Goal: Task Accomplishment & Management: Complete application form

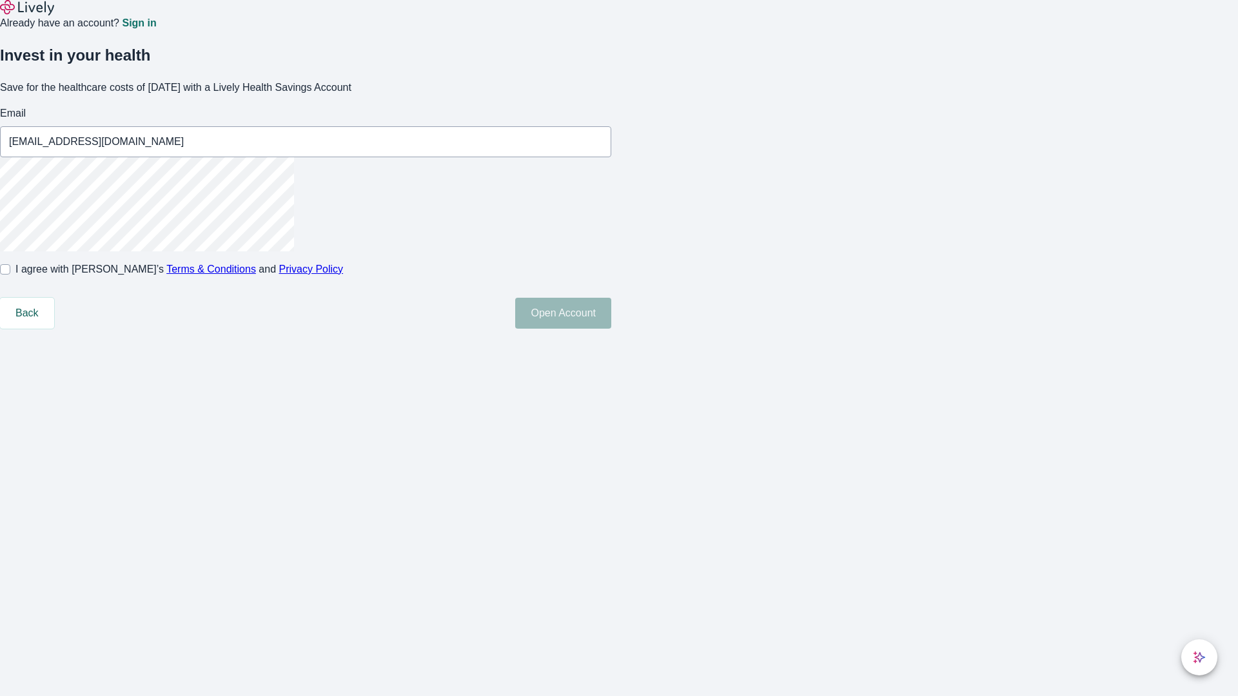
click at [10, 275] on input "I agree with Lively’s Terms & Conditions and Privacy Policy" at bounding box center [5, 269] width 10 height 10
checkbox input "true"
click at [611, 329] on button "Open Account" at bounding box center [563, 313] width 96 height 31
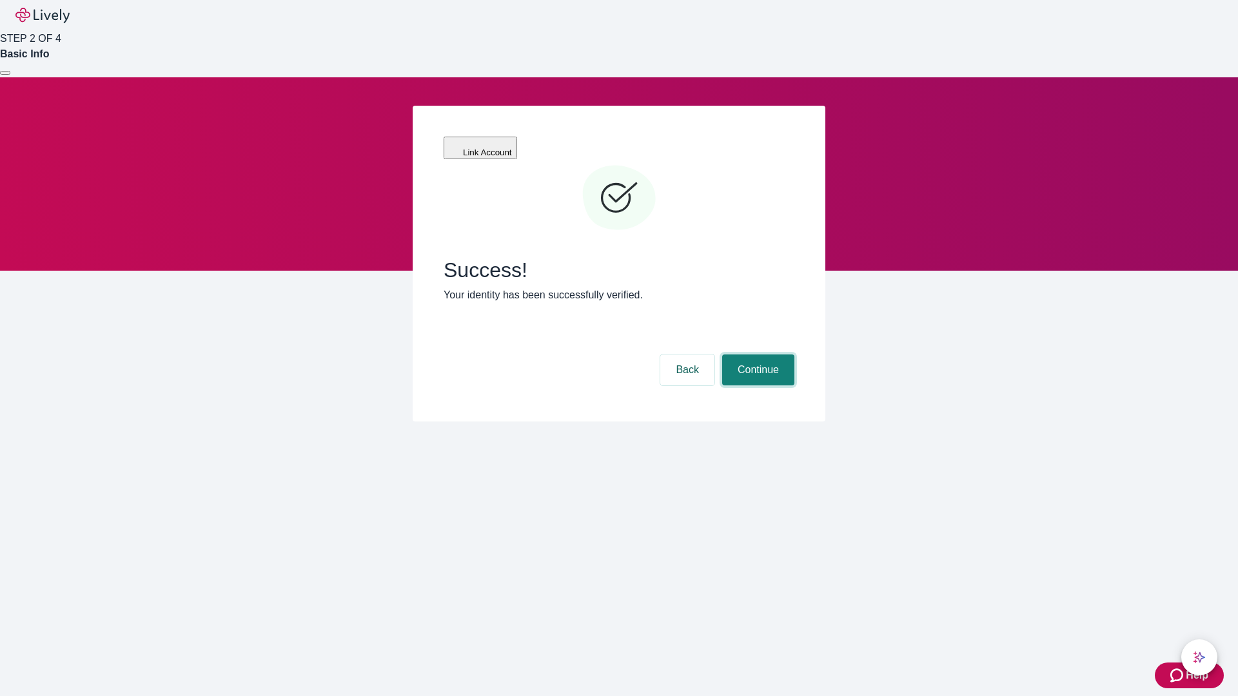
click at [756, 355] on button "Continue" at bounding box center [758, 370] width 72 height 31
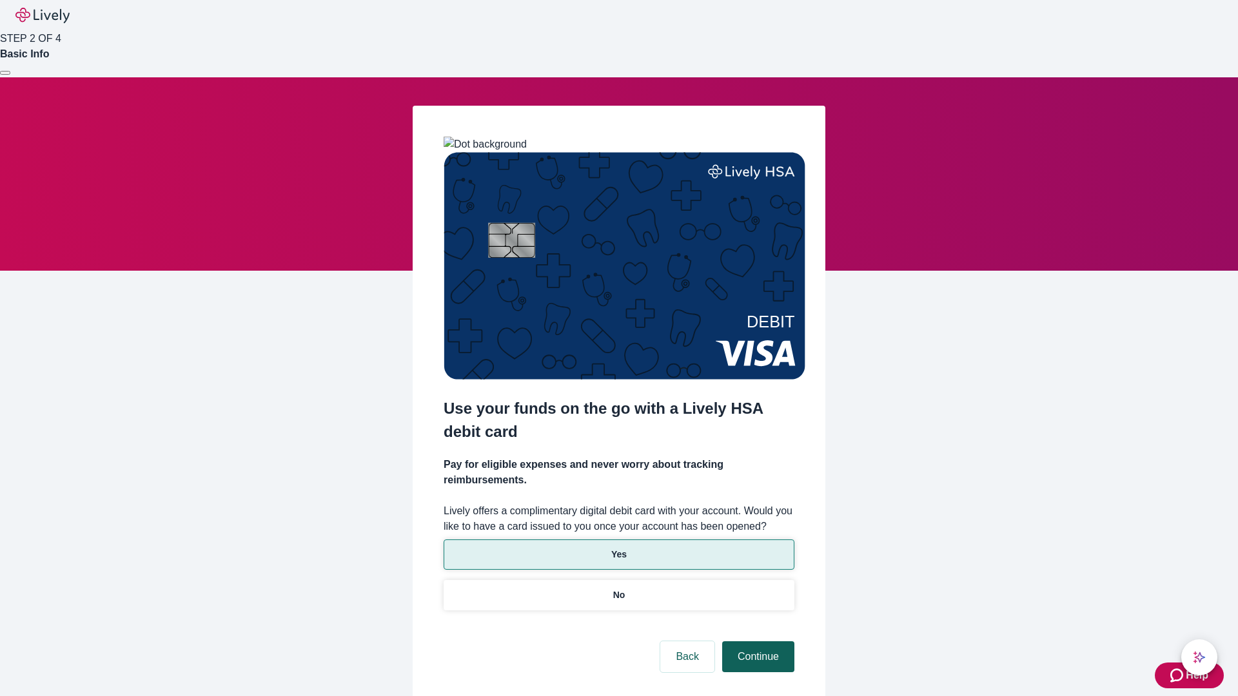
click at [618, 548] on p "Yes" at bounding box center [618, 555] width 15 height 14
click at [756, 641] on button "Continue" at bounding box center [758, 656] width 72 height 31
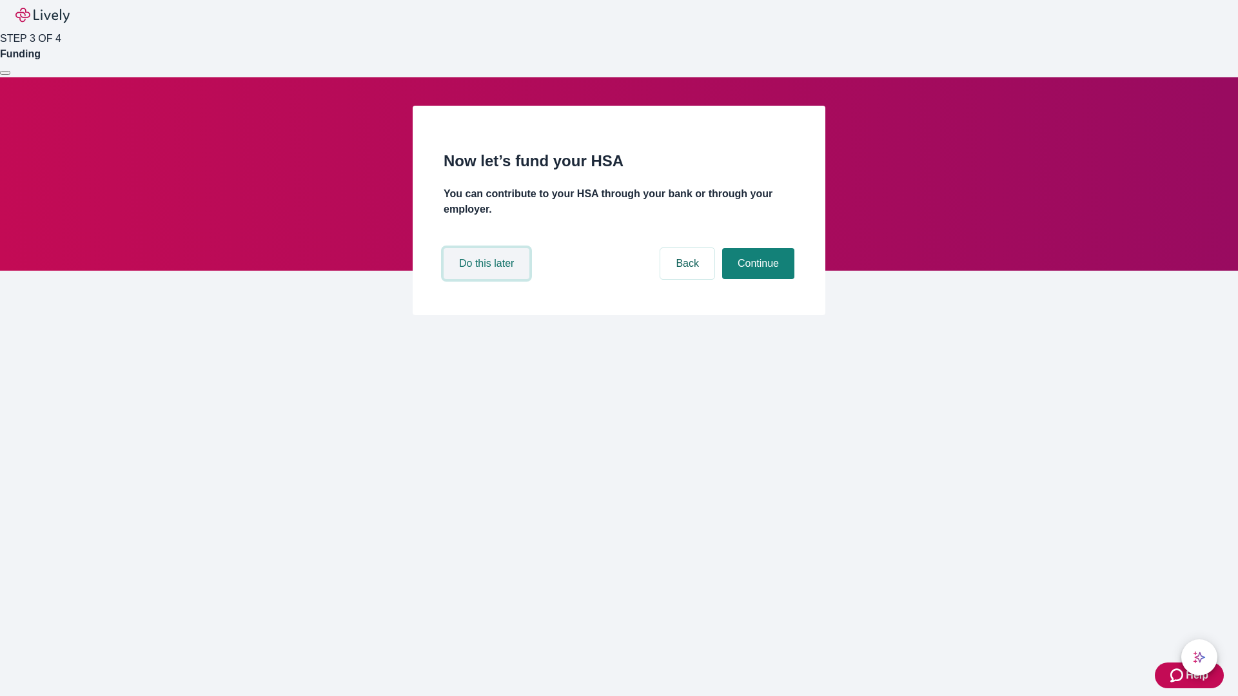
click at [488, 279] on button "Do this later" at bounding box center [487, 263] width 86 height 31
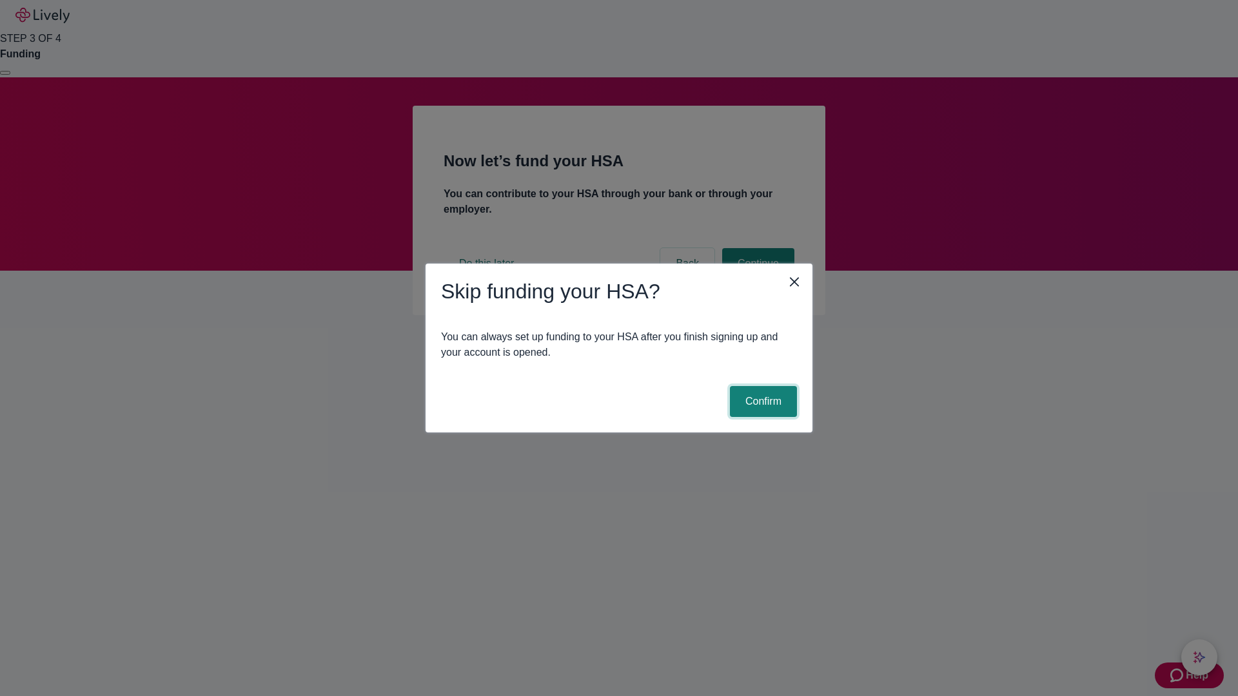
click at [761, 402] on button "Confirm" at bounding box center [763, 401] width 67 height 31
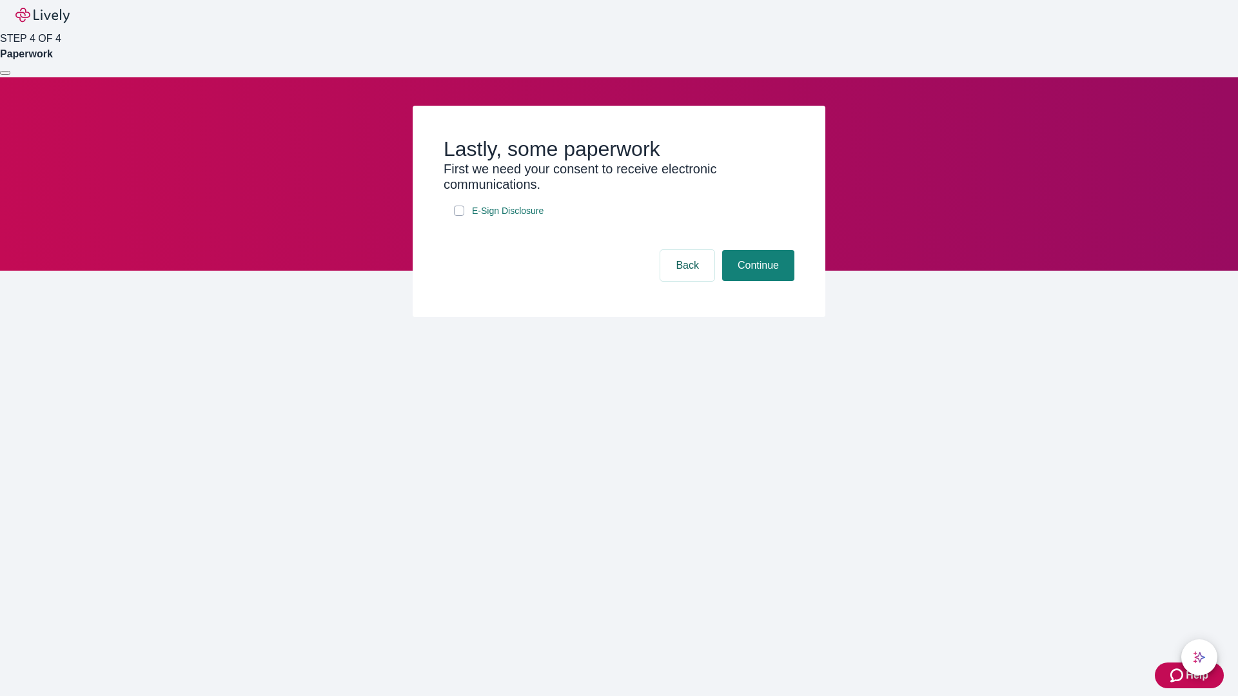
click at [459, 216] on input "E-Sign Disclosure" at bounding box center [459, 211] width 10 height 10
checkbox input "true"
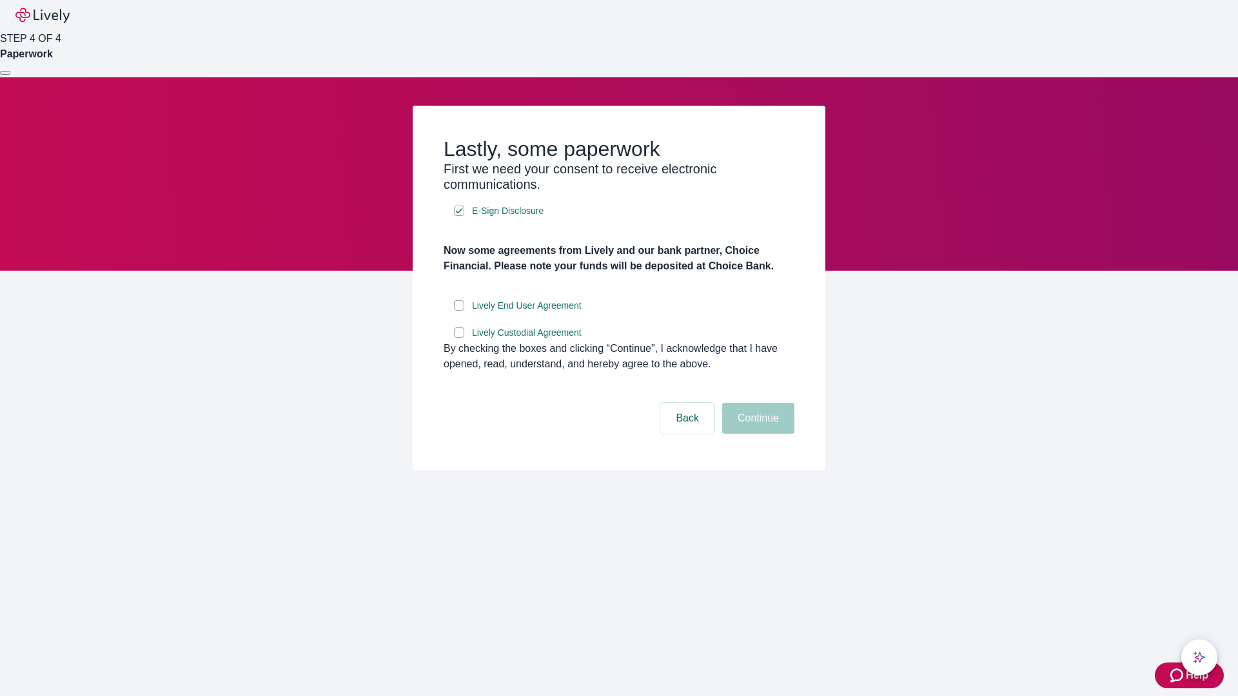
click at [459, 311] on input "Lively End User Agreement" at bounding box center [459, 305] width 10 height 10
checkbox input "true"
click at [459, 338] on input "Lively Custodial Agreement" at bounding box center [459, 332] width 10 height 10
checkbox input "true"
click at [756, 434] on button "Continue" at bounding box center [758, 418] width 72 height 31
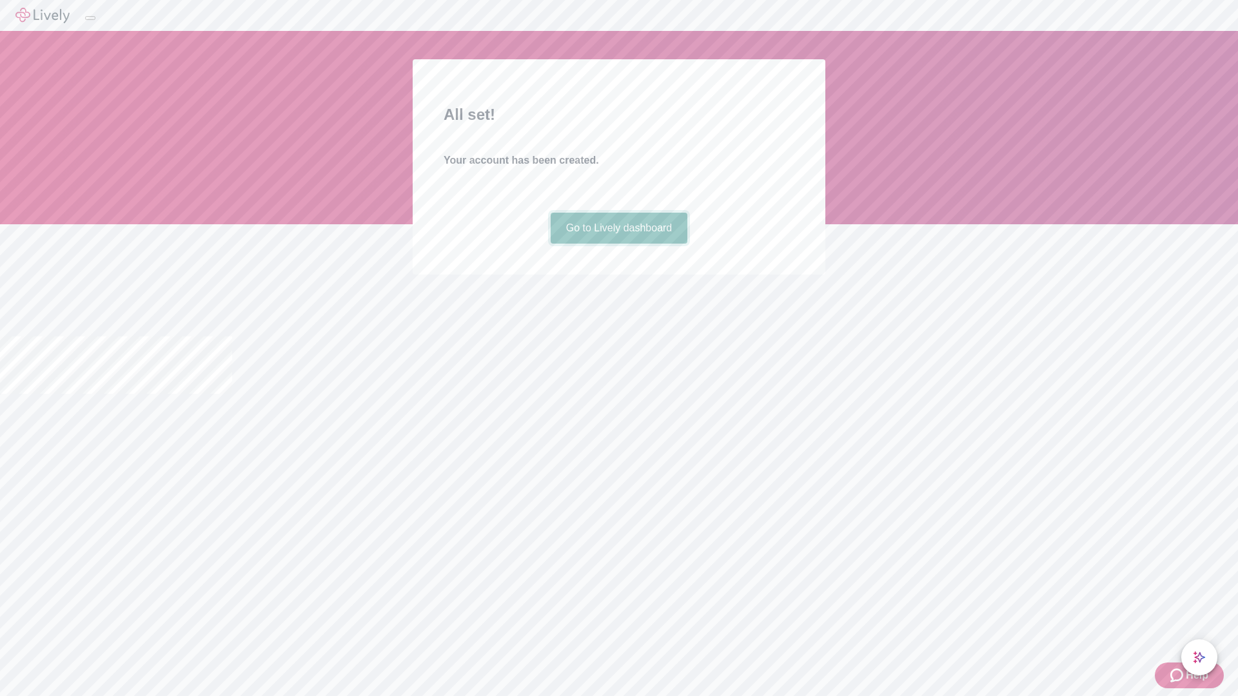
click at [618, 244] on link "Go to Lively dashboard" at bounding box center [619, 228] width 137 height 31
